Goal: Navigation & Orientation: Find specific page/section

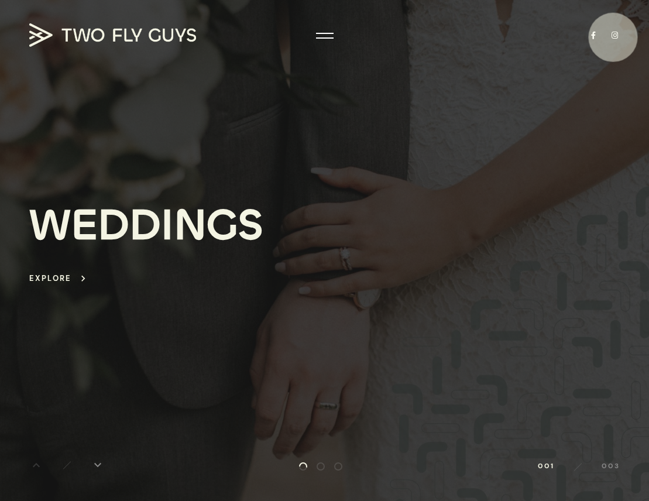
click at [528, 37] on link at bounding box center [615, 36] width 10 height 8
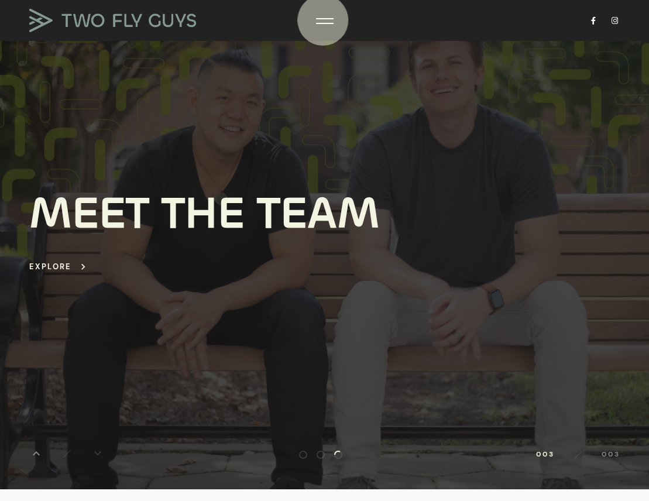
click at [328, 22] on div at bounding box center [325, 21] width 18 height 12
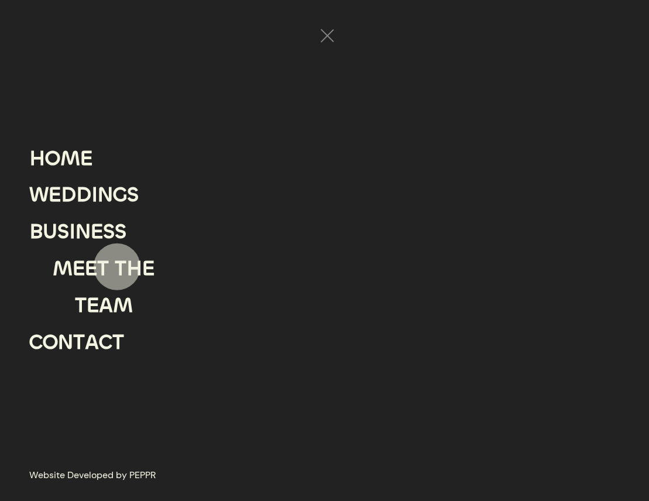
click at [118, 266] on div "T" at bounding box center [121, 269] width 12 height 37
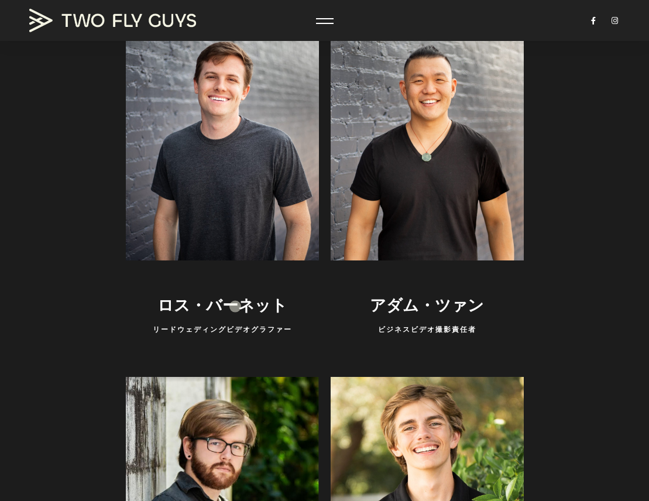
click at [235, 306] on h3 "ロス・バーネット" at bounding box center [222, 306] width 193 height 26
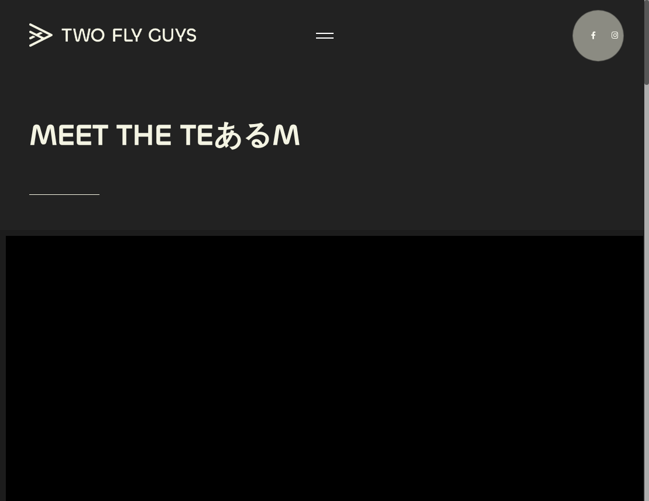
click at [598, 36] on link at bounding box center [594, 36] width 10 height 8
